Goal: Find specific page/section: Find specific page/section

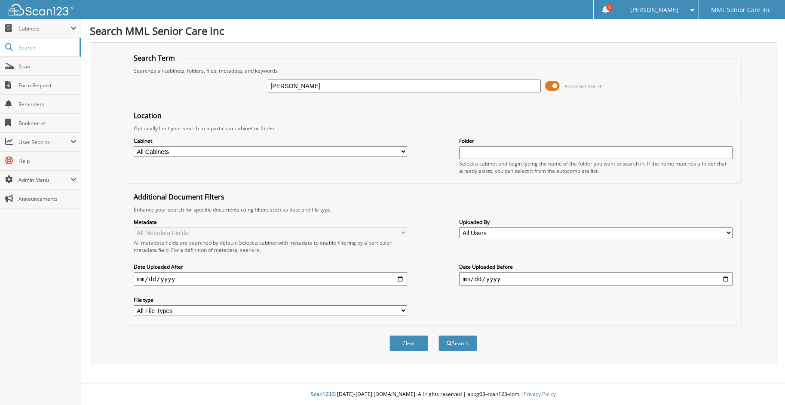
type input "[PERSON_NAME]"
click at [439, 335] on button "Search" at bounding box center [458, 343] width 39 height 16
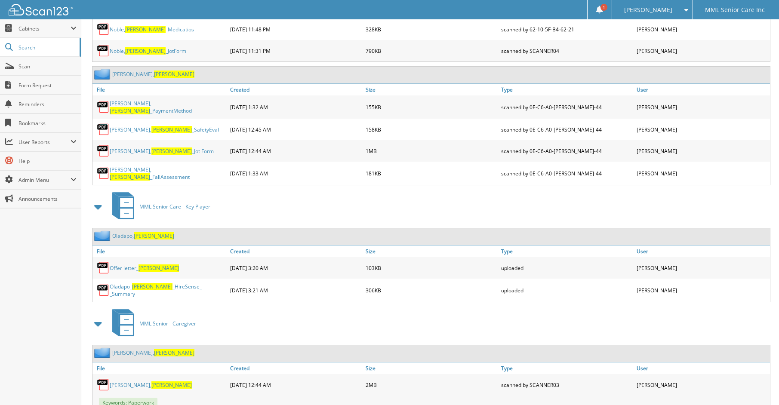
scroll to position [2548, 0]
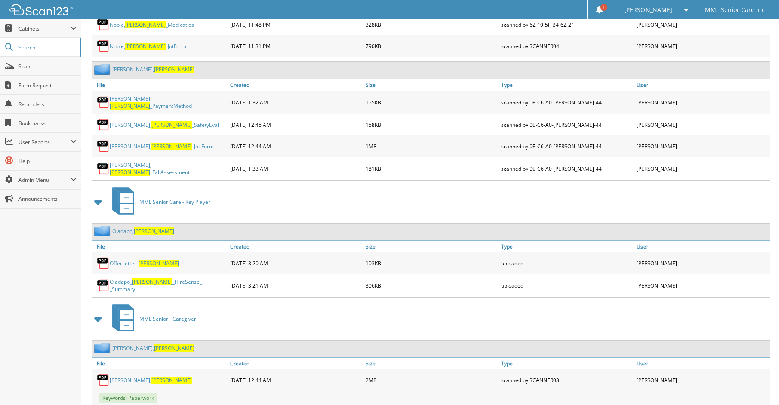
click at [128, 227] on link "[PERSON_NAME]" at bounding box center [143, 230] width 62 height 7
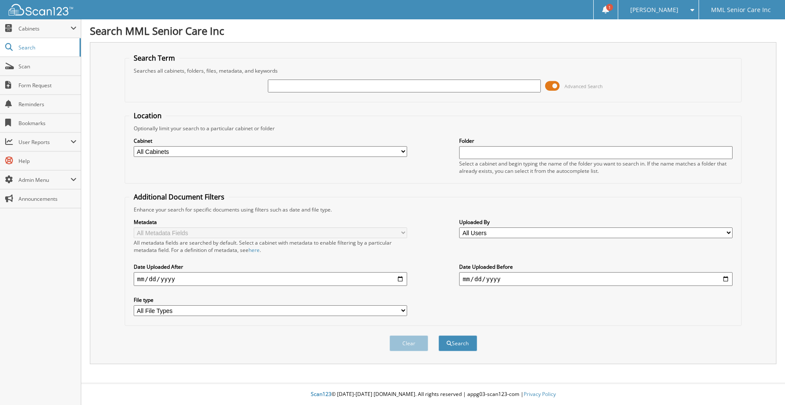
click at [412, 85] on input "text" at bounding box center [404, 86] width 273 height 13
type input "Meirele"
click at [439, 335] on button "Search" at bounding box center [458, 343] width 39 height 16
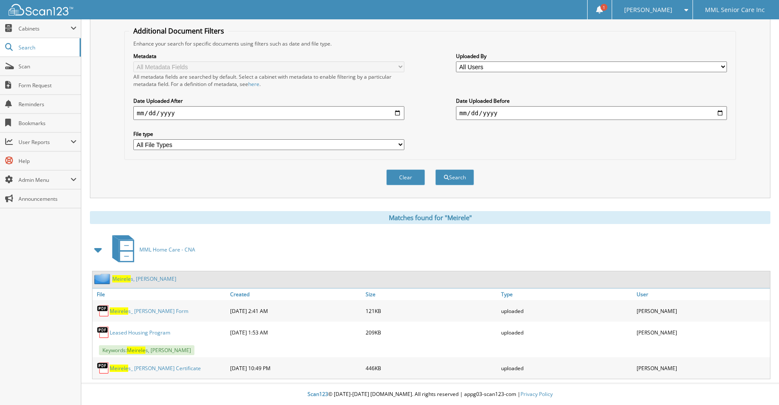
click at [141, 279] on link "Meirele s, Nicole" at bounding box center [144, 278] width 64 height 7
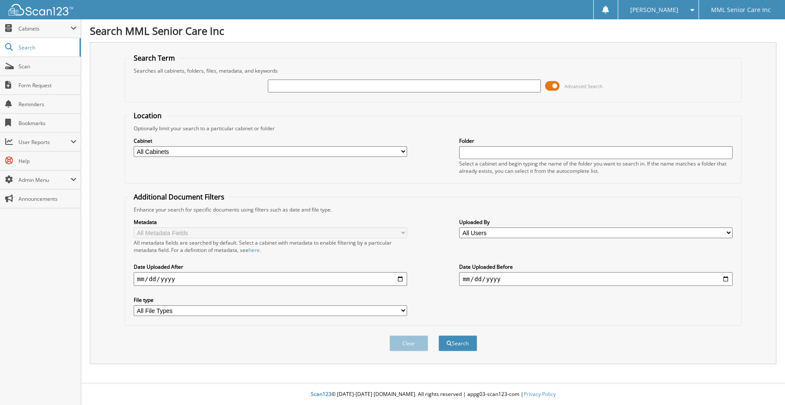
click at [451, 89] on input "text" at bounding box center [404, 86] width 273 height 13
type input "Kane"
click at [439, 335] on button "Search" at bounding box center [458, 343] width 39 height 16
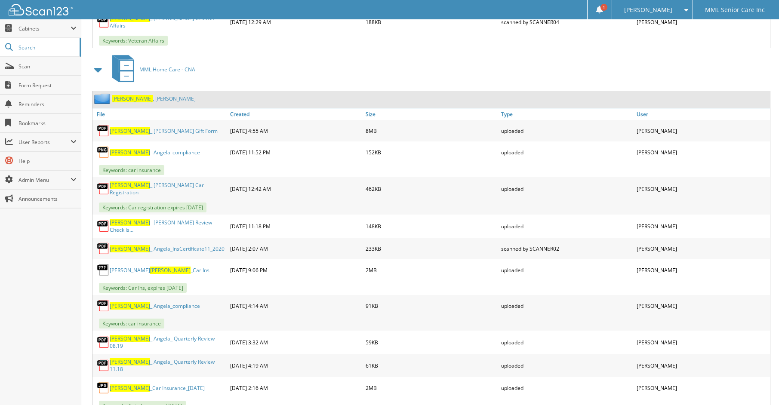
scroll to position [1126, 0]
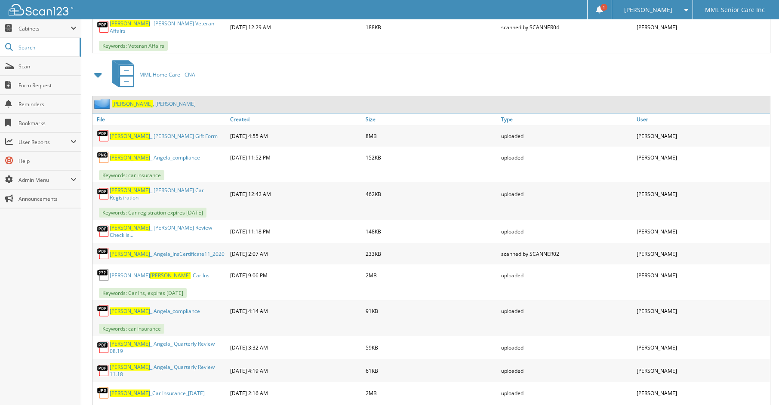
click at [119, 100] on span "[PERSON_NAME]" at bounding box center [132, 103] width 40 height 7
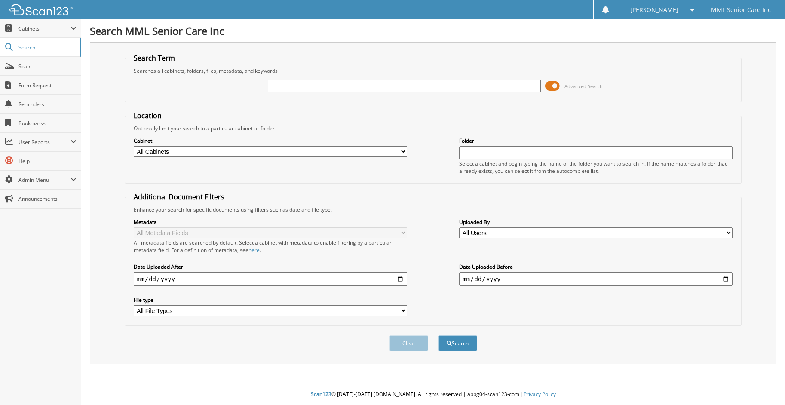
click at [308, 89] on input "text" at bounding box center [404, 86] width 273 height 13
type input "Kimanthi"
click at [439, 335] on button "Search" at bounding box center [458, 343] width 39 height 16
click at [383, 89] on input "text" at bounding box center [404, 86] width 273 height 13
type input "C"
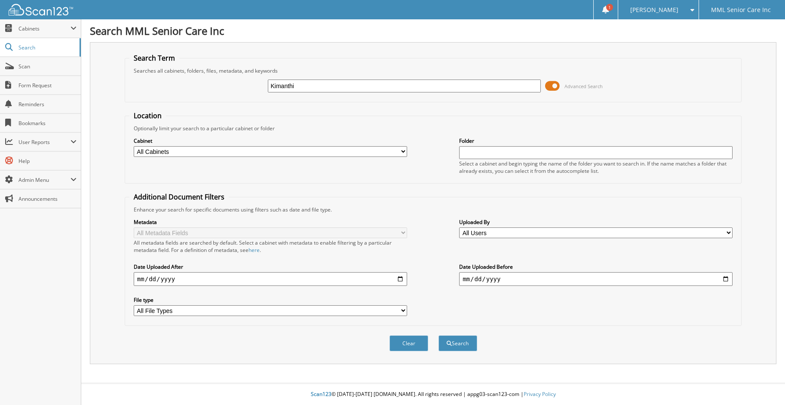
type input "Kimanthi"
click at [439, 335] on button "Search" at bounding box center [458, 343] width 39 height 16
click at [35, 35] on span "Cabinets" at bounding box center [40, 28] width 81 height 18
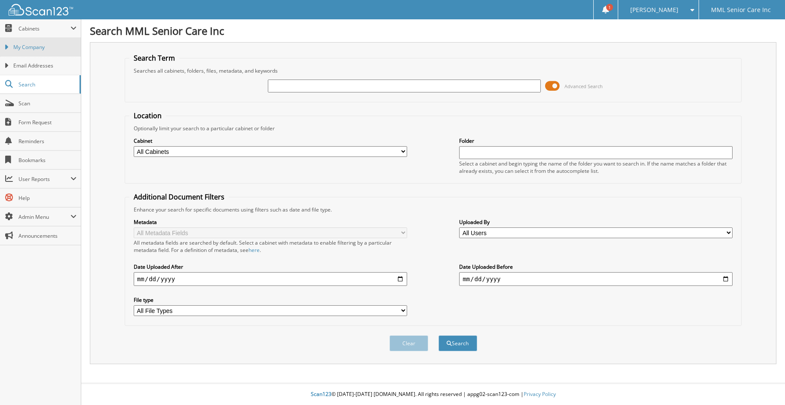
click at [32, 53] on link "My Company" at bounding box center [40, 47] width 81 height 18
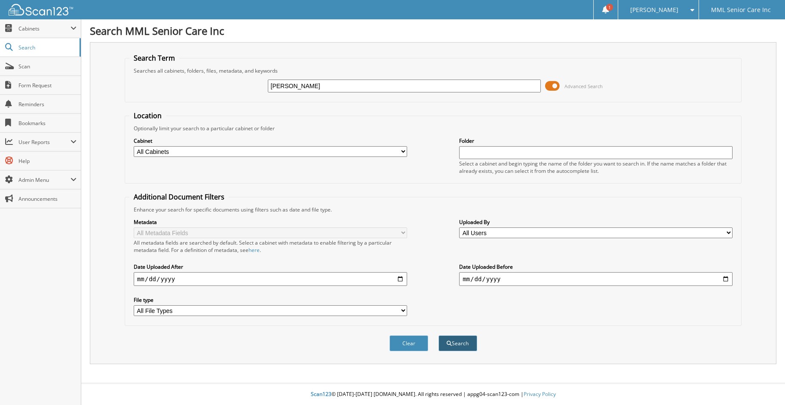
type input "[PERSON_NAME]"
click at [467, 348] on button "Search" at bounding box center [458, 343] width 39 height 16
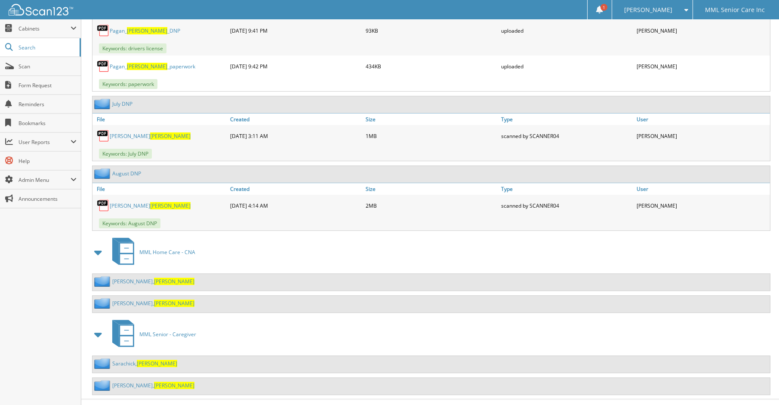
scroll to position [2076, 0]
click at [154, 381] on span "Jessica" at bounding box center [174, 384] width 40 height 7
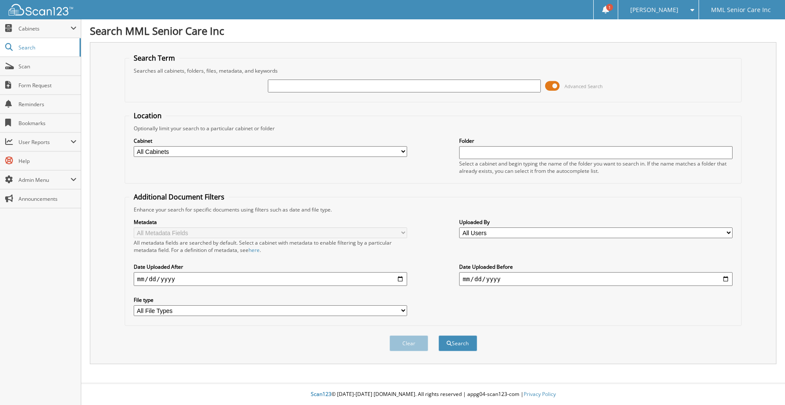
click at [291, 89] on input "text" at bounding box center [404, 86] width 273 height 13
type input "Ariana"
click at [439, 335] on button "Search" at bounding box center [458, 343] width 39 height 16
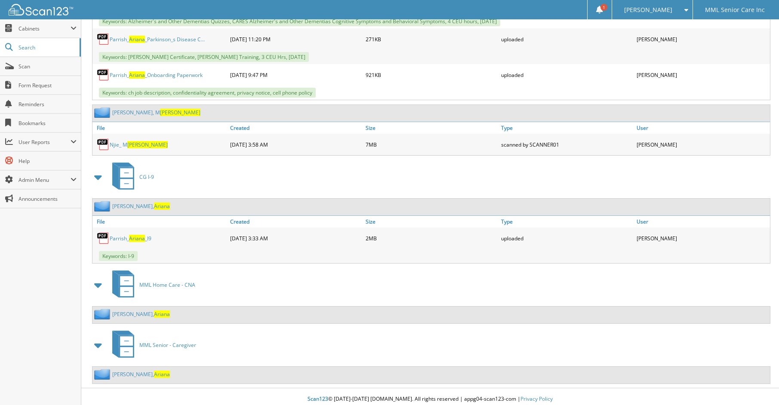
scroll to position [1013, 0]
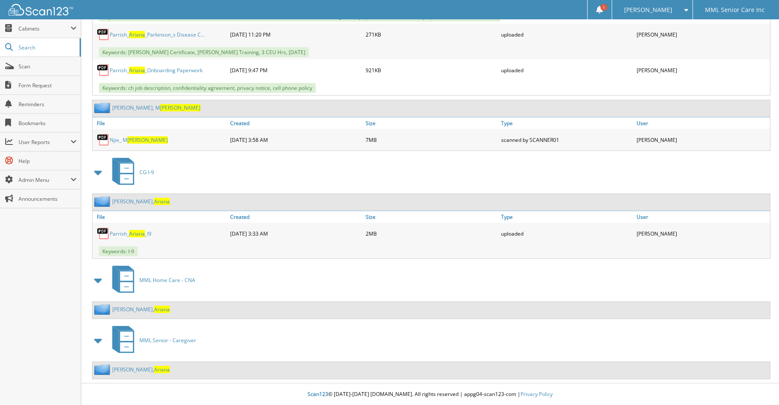
click at [154, 371] on span "Ariana" at bounding box center [162, 369] width 16 height 7
